Goal: Obtain resource: Obtain resource

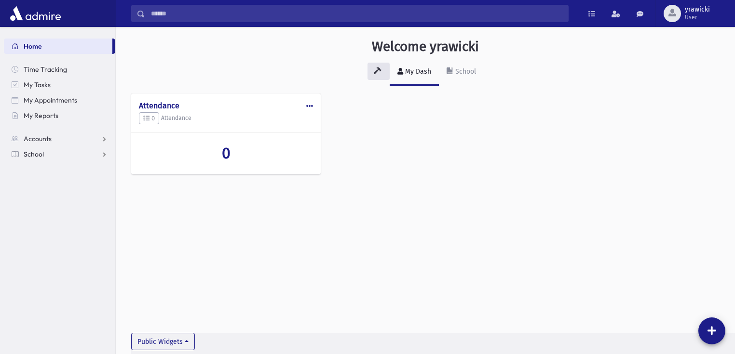
click at [43, 157] on link "School" at bounding box center [59, 154] width 111 height 15
click at [48, 174] on span "Students" at bounding box center [42, 169] width 27 height 9
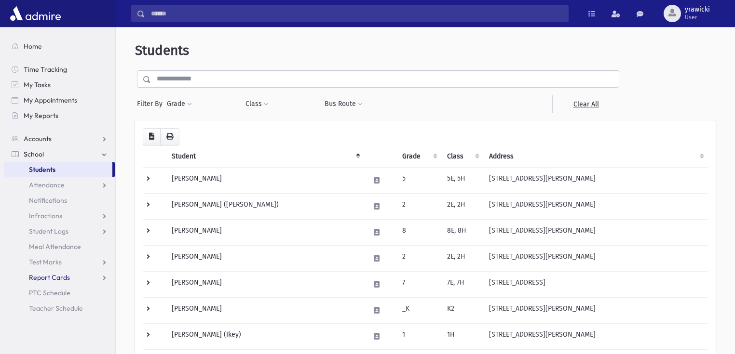
click at [62, 279] on span "Report Cards" at bounding box center [49, 277] width 41 height 9
click at [51, 120] on span "My Reports" at bounding box center [41, 115] width 35 height 9
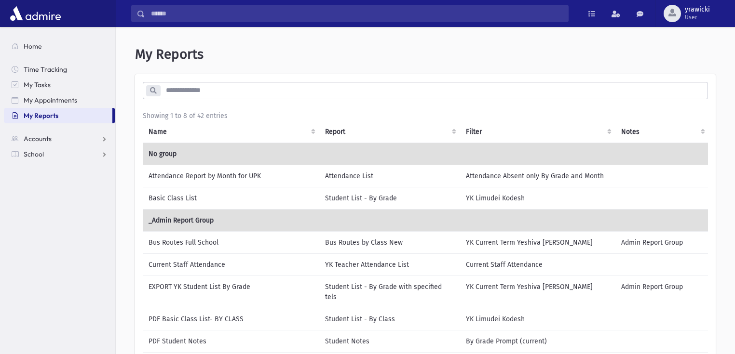
click at [247, 264] on td "Current Staff Attendance" at bounding box center [231, 265] width 176 height 22
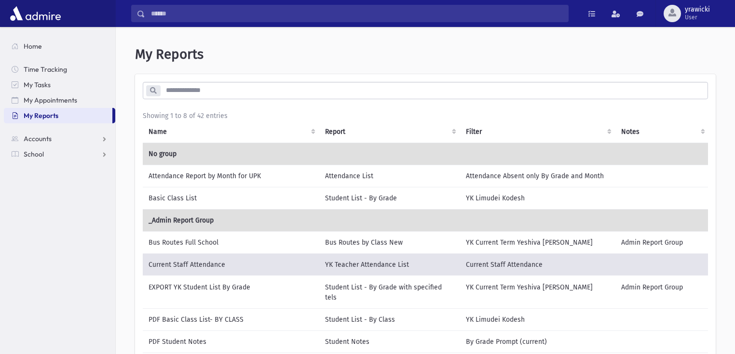
click at [241, 284] on td "EXPORT YK Student List By Grade" at bounding box center [231, 292] width 176 height 33
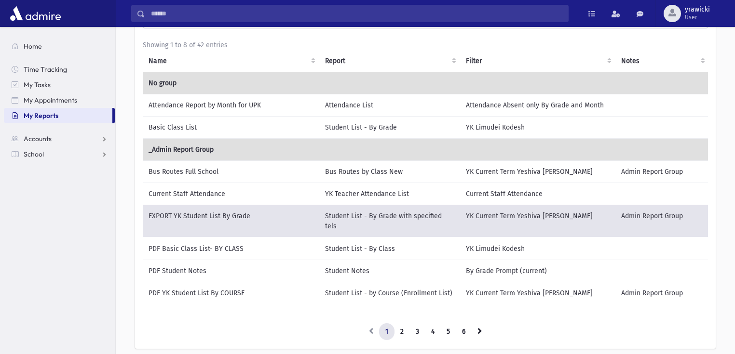
scroll to position [77, 0]
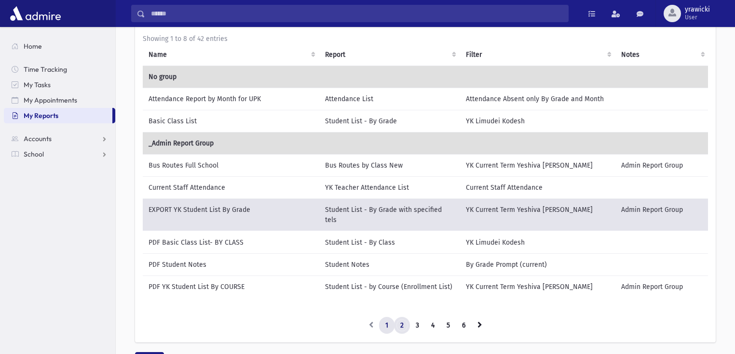
click at [396, 321] on link "2" at bounding box center [402, 325] width 16 height 17
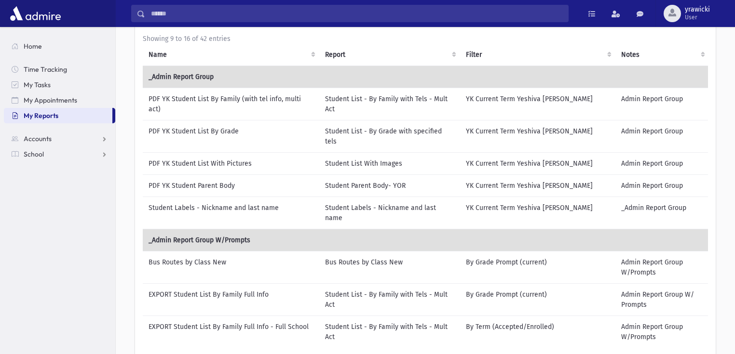
click at [199, 283] on td "EXPORT Student List By Family Full Info" at bounding box center [231, 299] width 176 height 32
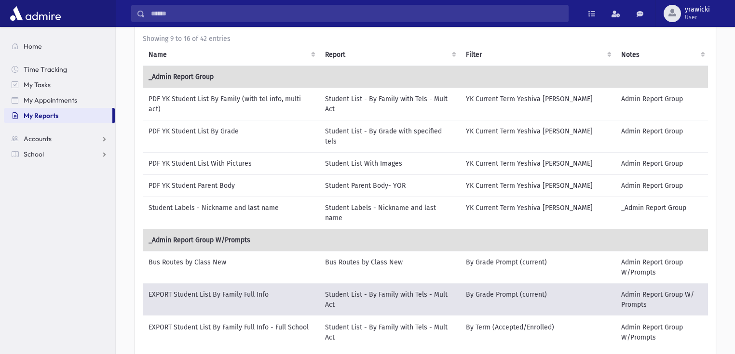
click at [264, 316] on td "EXPORT Student List By Family Full Info - Full School" at bounding box center [231, 332] width 176 height 32
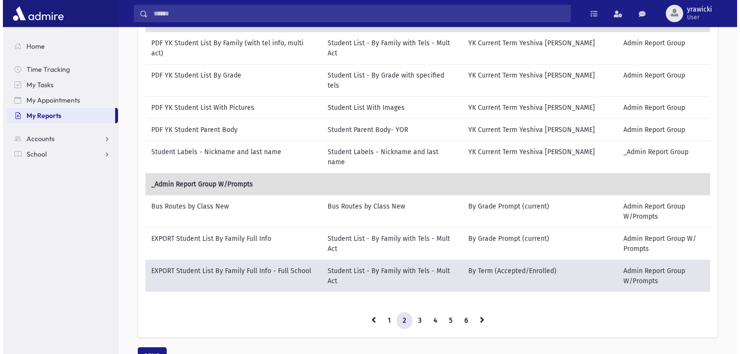
scroll to position [161, 0]
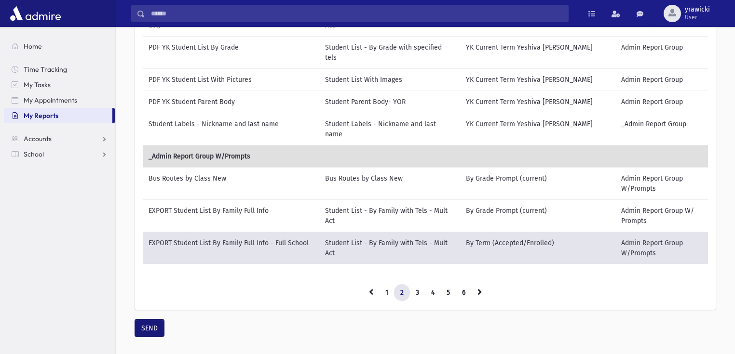
click at [148, 320] on button "SEND" at bounding box center [149, 328] width 29 height 17
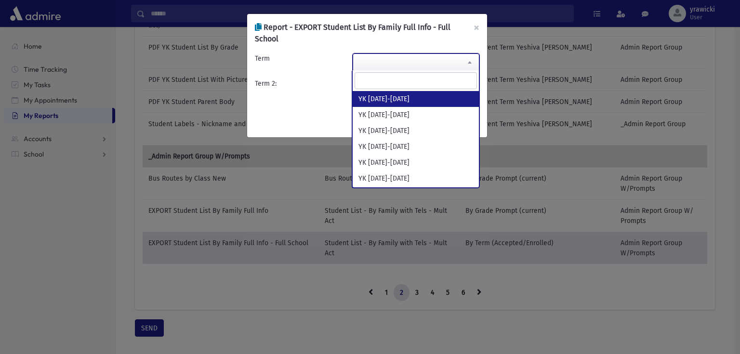
click at [397, 68] on span at bounding box center [416, 62] width 127 height 17
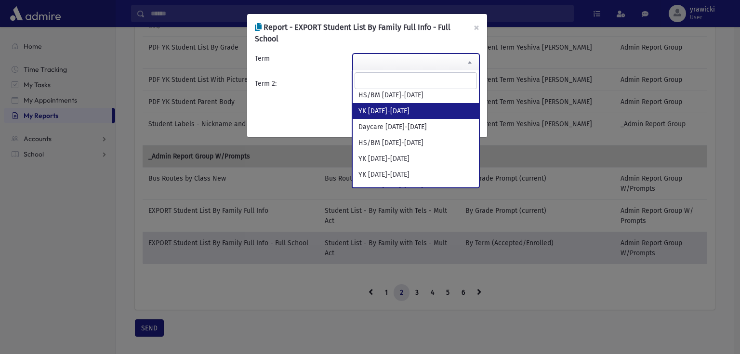
scroll to position [193, 0]
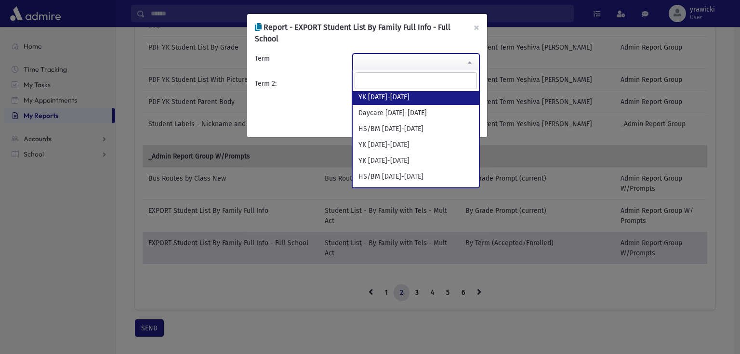
select select "**********"
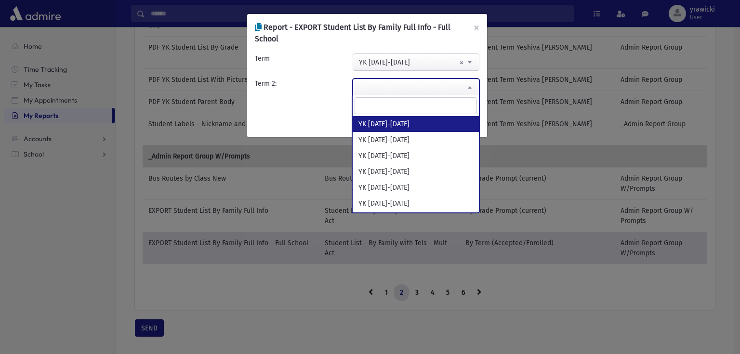
click at [410, 79] on span at bounding box center [416, 87] width 127 height 17
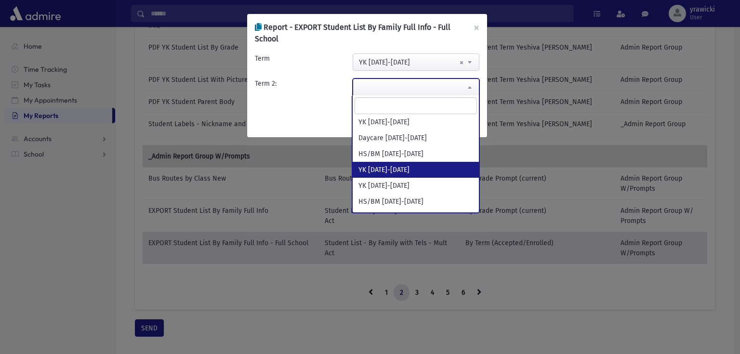
select select "**********"
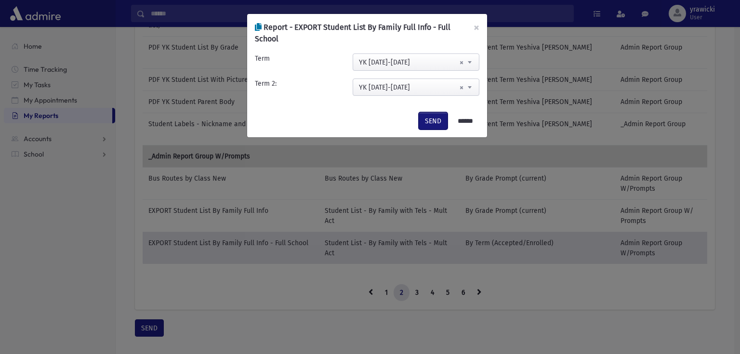
click at [429, 120] on button "SEND" at bounding box center [433, 120] width 29 height 17
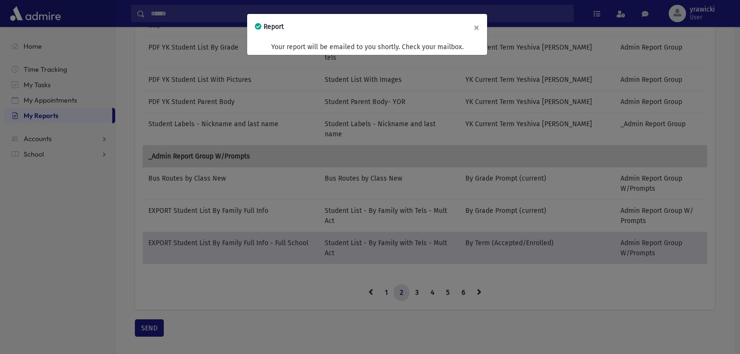
click at [475, 25] on button "×" at bounding box center [476, 27] width 21 height 27
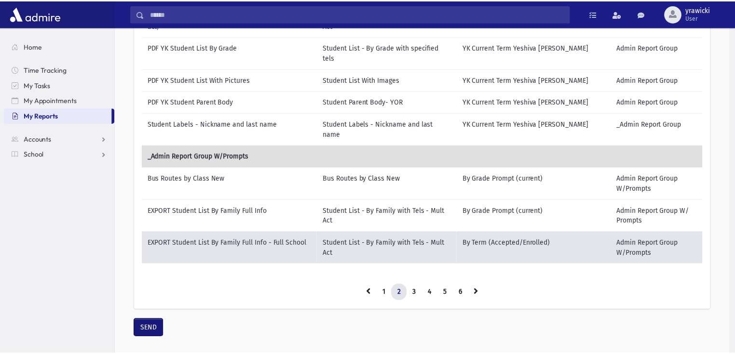
scroll to position [155, 0]
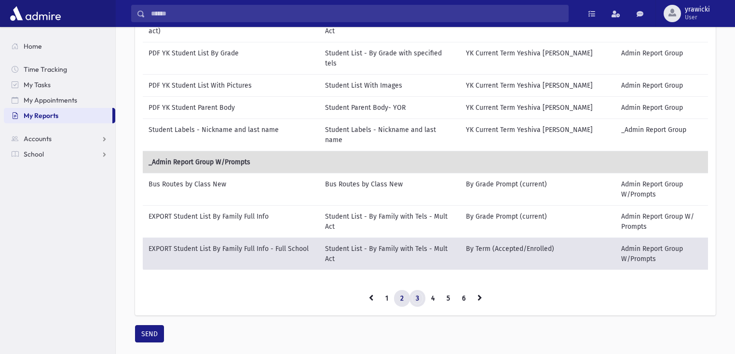
click at [415, 290] on link "3" at bounding box center [417, 298] width 16 height 17
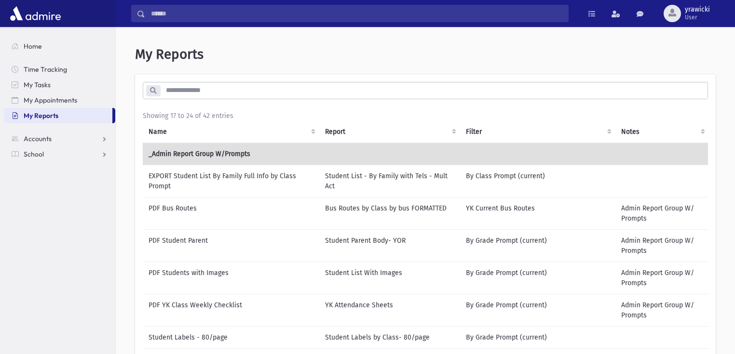
scroll to position [0, 0]
click at [442, 178] on td "Student List - By Family with Tels - Mult Act" at bounding box center [389, 181] width 141 height 32
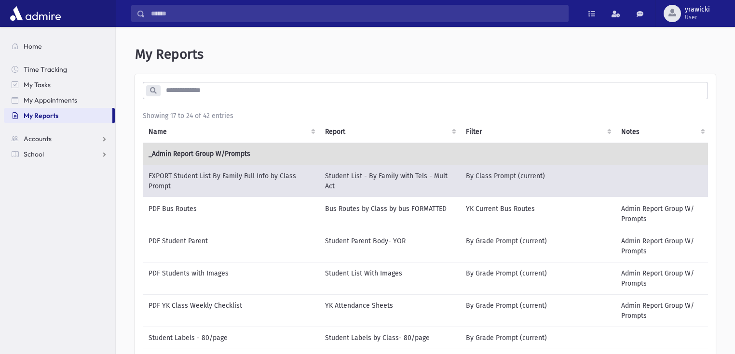
scroll to position [159, 0]
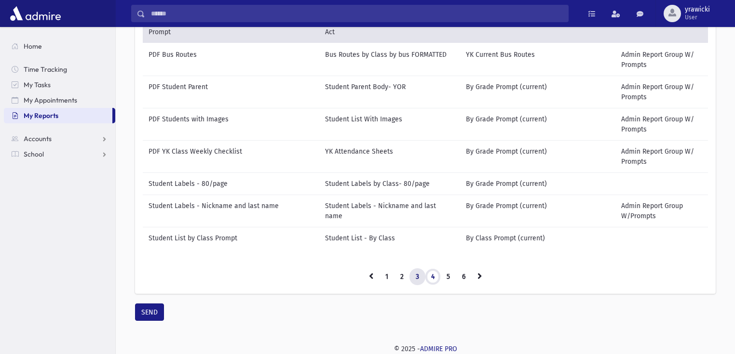
click at [434, 278] on link "4" at bounding box center [433, 277] width 16 height 17
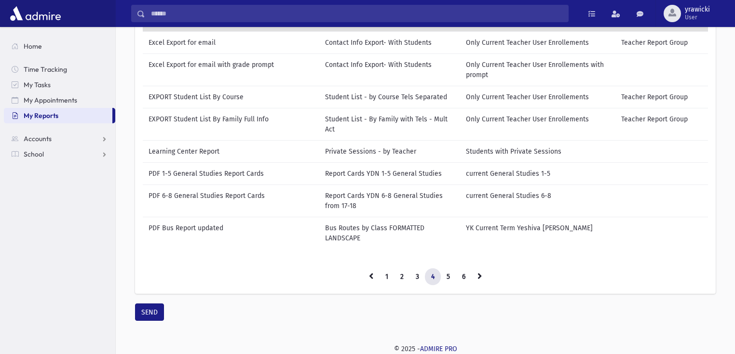
scroll to position [116, 0]
click at [447, 273] on link "5" at bounding box center [448, 277] width 16 height 17
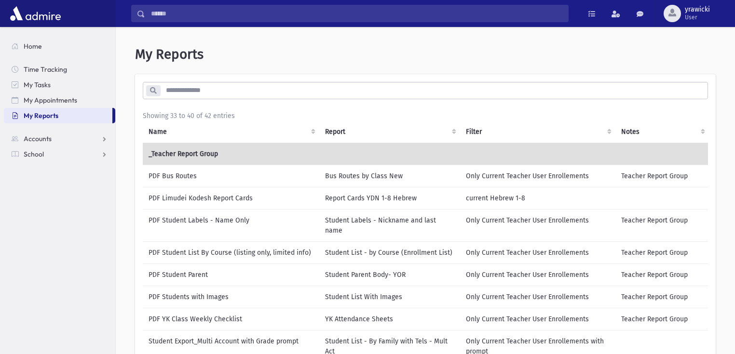
scroll to position [0, 0]
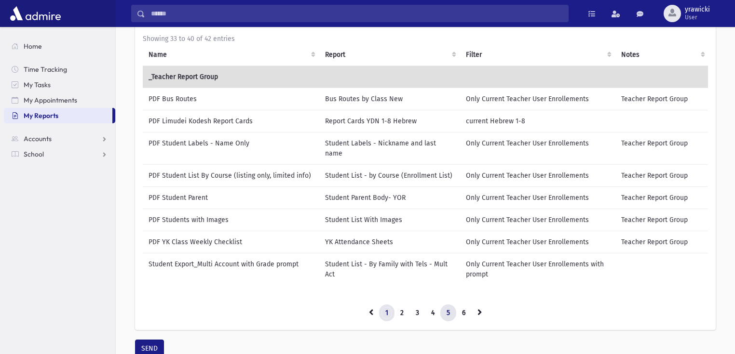
click at [390, 309] on link "1" at bounding box center [386, 313] width 15 height 17
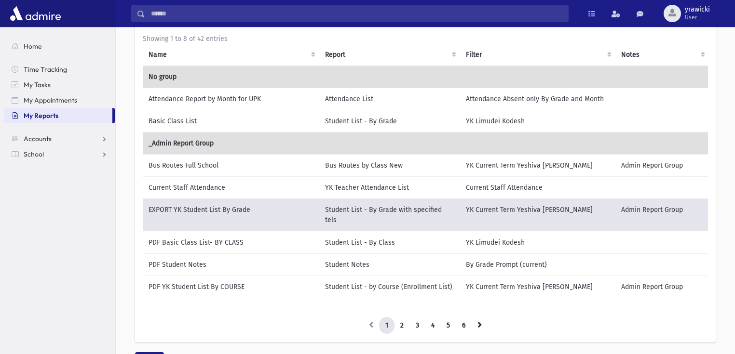
scroll to position [76, 0]
click at [335, 233] on td "Student List - By Class" at bounding box center [389, 244] width 141 height 23
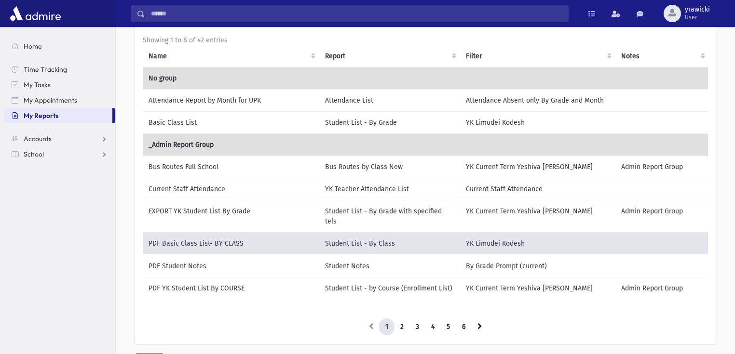
click at [332, 209] on td "Student List - By Grade with specified tels" at bounding box center [389, 216] width 141 height 32
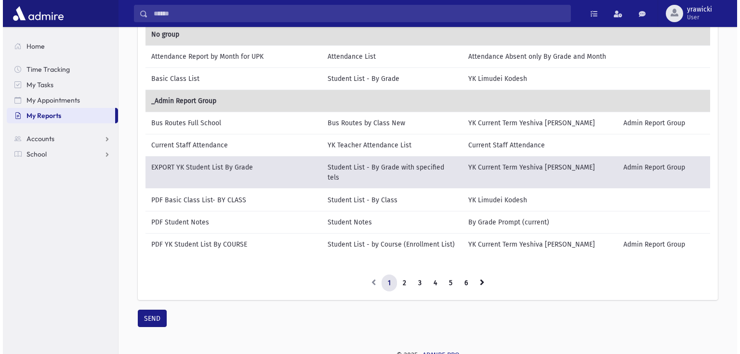
scroll to position [120, 0]
click at [160, 310] on button "SEND" at bounding box center [149, 317] width 29 height 17
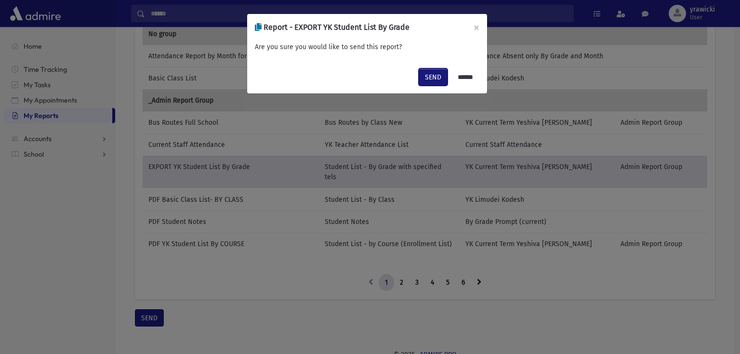
click at [423, 74] on button "SEND" at bounding box center [433, 76] width 29 height 17
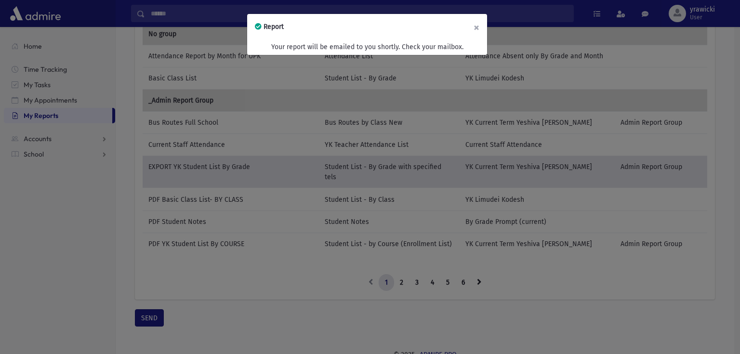
click at [480, 24] on button "×" at bounding box center [476, 27] width 21 height 27
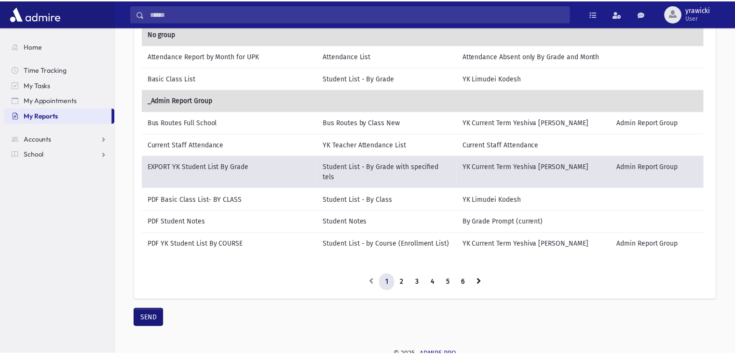
scroll to position [114, 0]
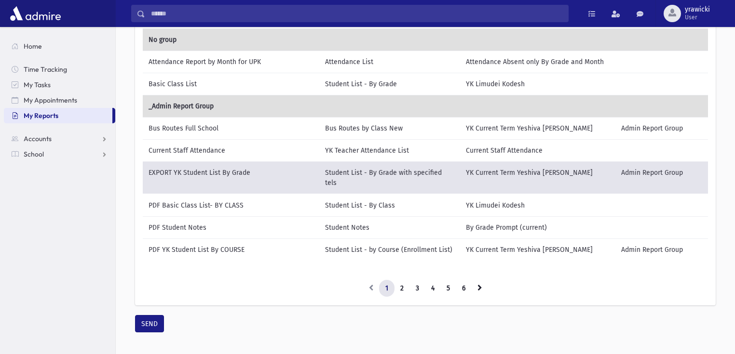
click at [392, 79] on td "Student List - By Grade" at bounding box center [389, 84] width 141 height 22
